Goal: Task Accomplishment & Management: Manage account settings

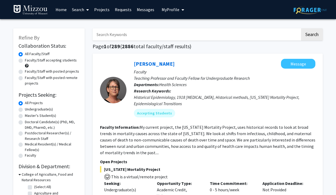
click at [83, 10] on link "Search" at bounding box center [80, 9] width 22 height 19
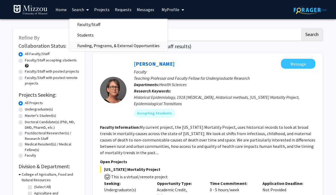
click at [95, 47] on span "Funding, Programs, & External Opportunities" at bounding box center [118, 45] width 98 height 11
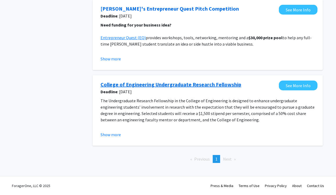
scroll to position [358, 0]
click at [132, 86] on link "College of Engineering Undergraduate Research Fellowship" at bounding box center [171, 84] width 141 height 8
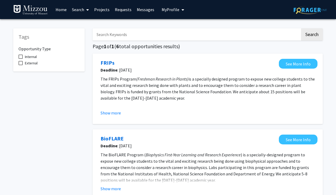
scroll to position [0, 0]
click at [165, 10] on span "My Profile" at bounding box center [171, 9] width 18 height 5
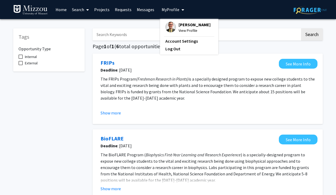
click at [186, 26] on span "[PERSON_NAME]" at bounding box center [195, 25] width 32 height 6
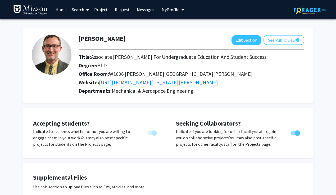
click at [99, 10] on link "Projects" at bounding box center [102, 9] width 21 height 19
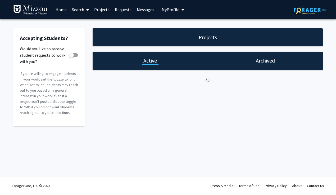
checkbox input "true"
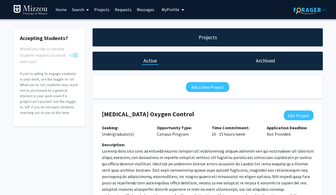
scroll to position [50, 0]
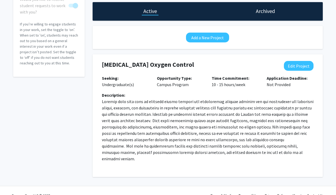
click at [174, 85] on p "Opportunity Type: Campus Program" at bounding box center [180, 81] width 47 height 13
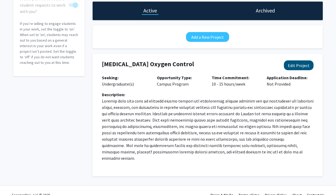
click at [300, 66] on button "Edit Project" at bounding box center [299, 65] width 30 height 10
select select "10 - 15"
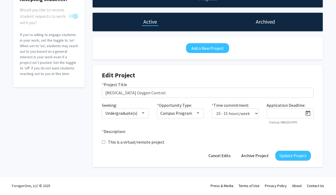
scroll to position [39, 0]
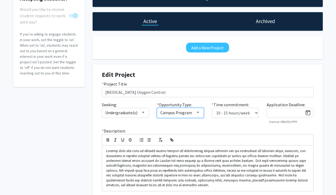
click at [198, 112] on div at bounding box center [198, 112] width 5 height 4
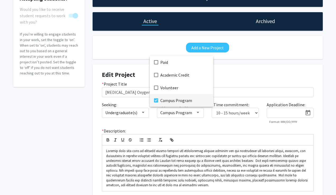
click at [187, 132] on div at bounding box center [168, 97] width 336 height 195
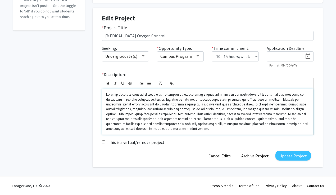
scroll to position [96, 0]
click at [197, 56] on div at bounding box center [198, 56] width 5 height 4
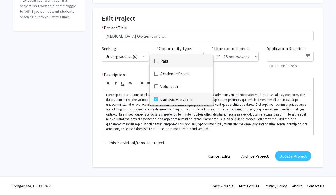
click at [197, 56] on span "Paid" at bounding box center [184, 61] width 49 height 13
click at [170, 115] on div at bounding box center [168, 97] width 336 height 195
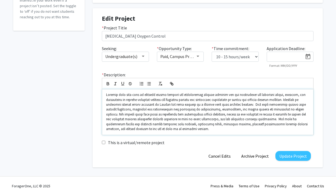
drag, startPoint x: 183, startPoint y: 130, endPoint x: 191, endPoint y: 128, distance: 7.8
click at [184, 130] on p at bounding box center [207, 111] width 203 height 39
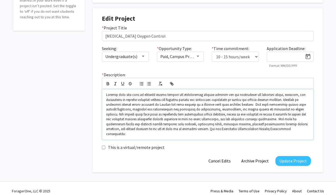
scroll to position [0, 0]
click at [297, 160] on button "Update Project" at bounding box center [293, 161] width 35 height 10
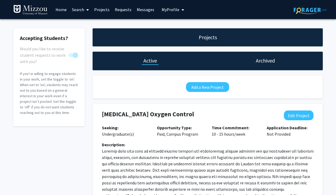
scroll to position [0, 0]
click at [172, 10] on span "My Profile" at bounding box center [171, 9] width 18 height 5
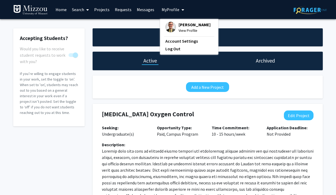
click at [187, 30] on span "View Profile" at bounding box center [195, 31] width 32 height 6
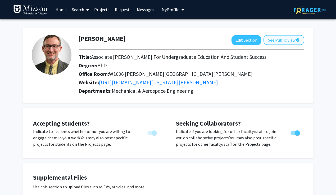
click at [279, 41] on button "See Public View help" at bounding box center [284, 40] width 41 height 10
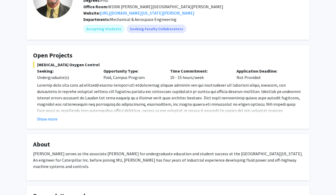
scroll to position [52, 0]
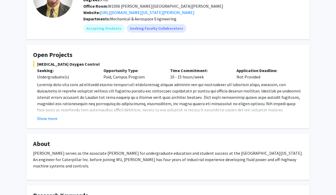
click at [48, 120] on button "Show more" at bounding box center [47, 118] width 20 height 6
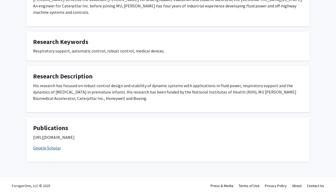
scroll to position [227, 0]
click at [47, 150] on link "Google Scholar" at bounding box center [47, 147] width 28 height 5
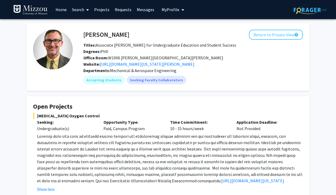
scroll to position [0, 0]
click at [283, 34] on button "Return to Private View help" at bounding box center [276, 35] width 54 height 10
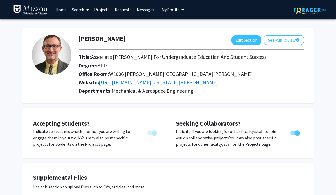
click at [123, 10] on link "Requests" at bounding box center [123, 9] width 22 height 19
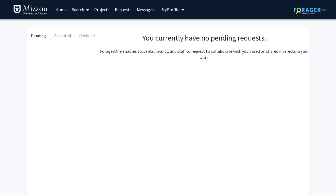
click at [144, 10] on link "Messages" at bounding box center [145, 9] width 23 height 19
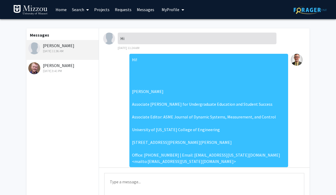
scroll to position [134, 0]
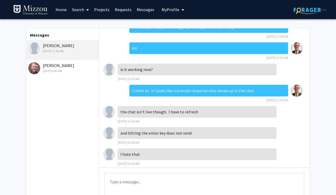
click at [104, 8] on link "Projects" at bounding box center [102, 9] width 21 height 19
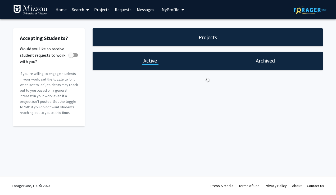
checkbox input "true"
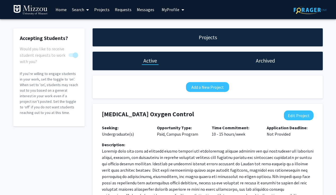
click at [123, 11] on link "Requests" at bounding box center [123, 9] width 22 height 19
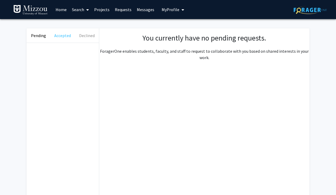
click at [64, 37] on button "Accepted" at bounding box center [63, 35] width 24 height 14
drag, startPoint x: 88, startPoint y: 37, endPoint x: 82, endPoint y: 37, distance: 6.1
click at [88, 37] on button "Declined" at bounding box center [87, 35] width 24 height 14
click at [39, 36] on button "Pending" at bounding box center [38, 35] width 24 height 14
click at [64, 9] on link "Home" at bounding box center [61, 9] width 16 height 19
